Goal: Transaction & Acquisition: Obtain resource

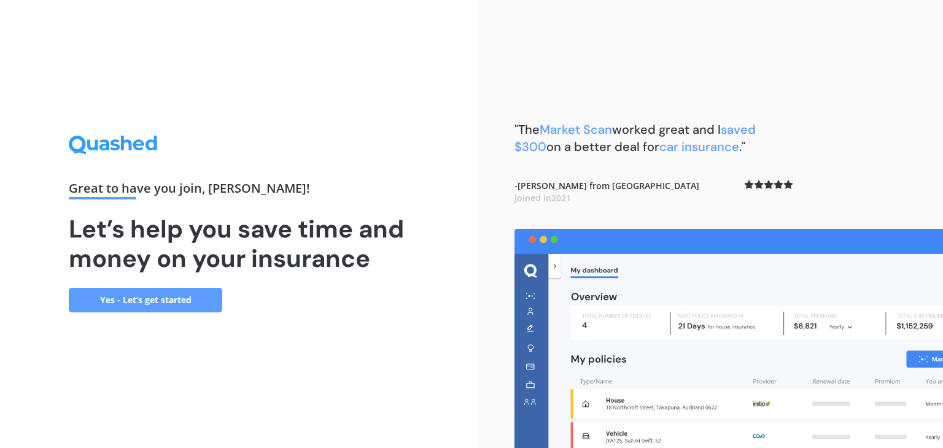
click at [184, 302] on link "Yes - Let’s get started" at bounding box center [145, 300] width 153 height 25
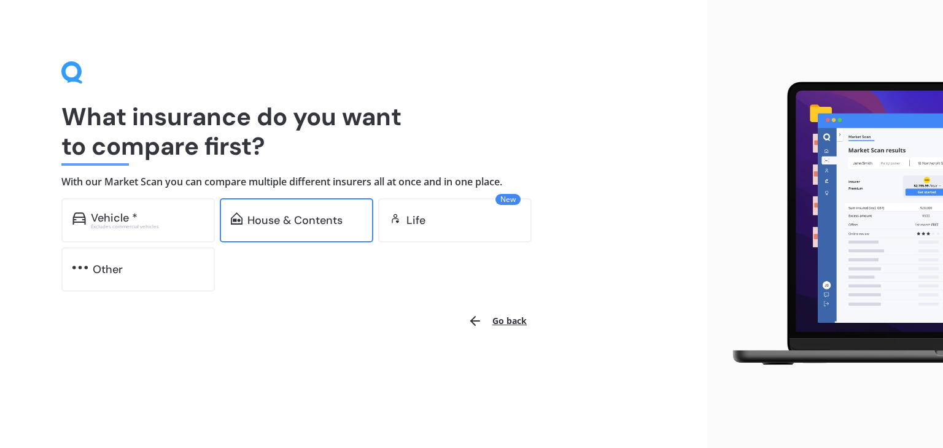
click at [258, 219] on div "House & Contents" at bounding box center [294, 220] width 95 height 12
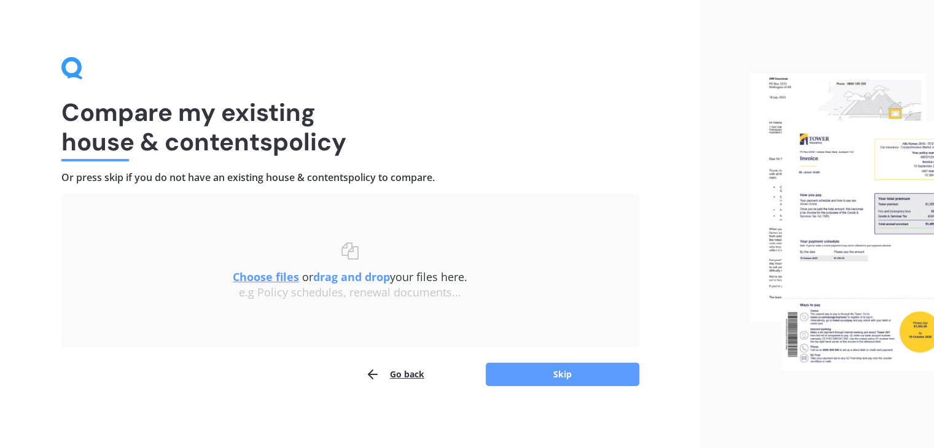
scroll to position [4, 0]
click at [277, 278] on u "Choose files" at bounding box center [266, 277] width 66 height 15
